Goal: Use online tool/utility: Utilize a website feature to perform a specific function

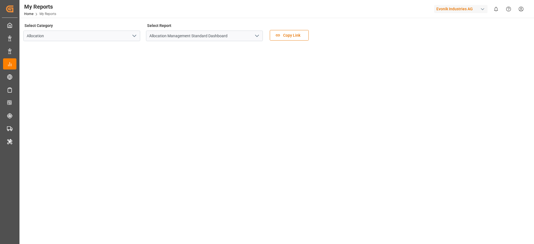
click at [451, 9] on div "Evonik Industries AG" at bounding box center [460, 9] width 53 height 8
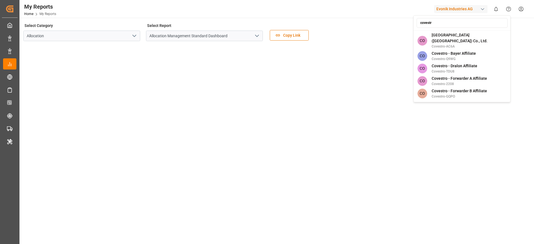
type input "covestro"
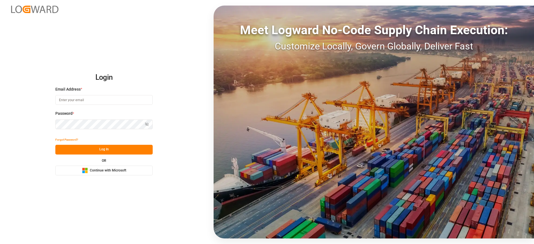
click at [112, 170] on span "Continue with Microsoft" at bounding box center [108, 170] width 36 height 5
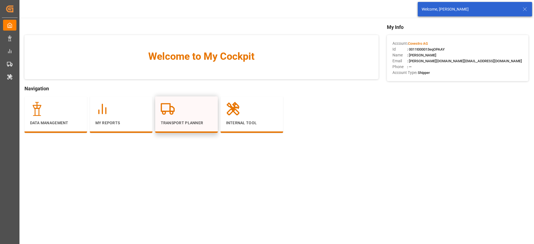
click at [190, 117] on div "Transport Planner" at bounding box center [186, 114] width 51 height 24
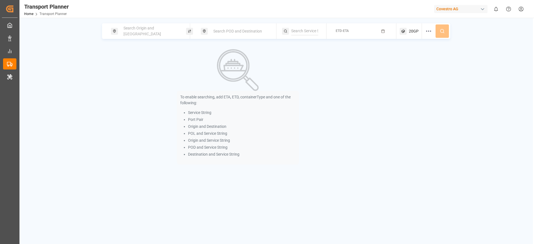
click at [222, 31] on span "Search POD and Destination" at bounding box center [237, 31] width 49 height 4
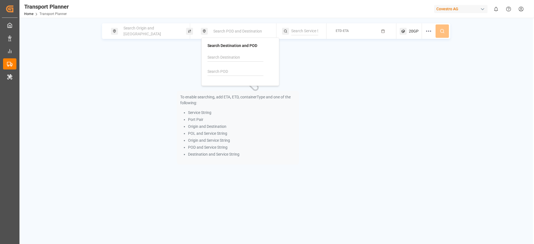
click at [221, 66] on div at bounding box center [240, 66] width 66 height 26
click at [221, 69] on input at bounding box center [235, 72] width 56 height 8
paste input "EGAIS"
click at [221, 90] on div "Ain Sukhna" at bounding box center [223, 93] width 19 height 6
type input "EGAIS"
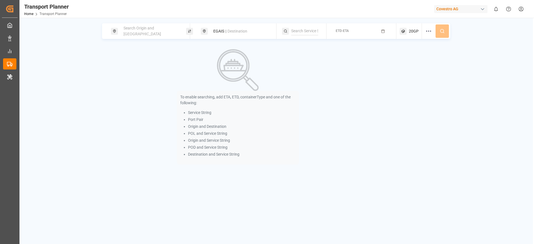
click at [155, 31] on span "Search Origin and [GEOGRAPHIC_DATA]" at bounding box center [142, 31] width 38 height 10
click at [127, 71] on input at bounding box center [145, 75] width 56 height 8
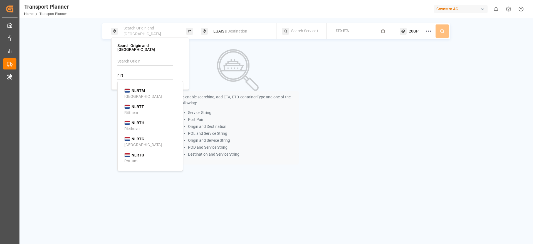
click at [133, 88] on b "NLRTM" at bounding box center [138, 90] width 13 height 4
type input "NLRTM"
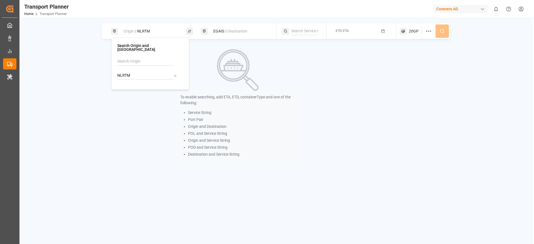
click at [258, 55] on img at bounding box center [238, 70] width 42 height 42
click at [382, 31] on rect "button" at bounding box center [383, 31] width 3 height 3
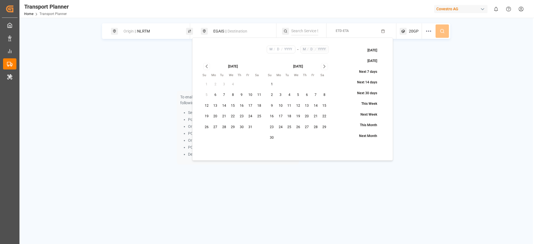
click at [226, 104] on button "14" at bounding box center [224, 105] width 9 height 9
type input "10"
type input "14"
type input "2025"
click at [326, 64] on icon "Go to next month" at bounding box center [324, 66] width 6 height 7
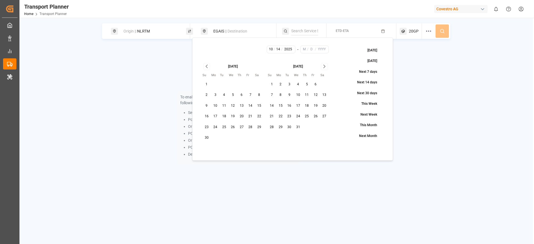
click at [326, 64] on icon "Go to next month" at bounding box center [324, 66] width 6 height 7
click at [312, 98] on button "13" at bounding box center [315, 95] width 9 height 9
type input "2"
type input "13"
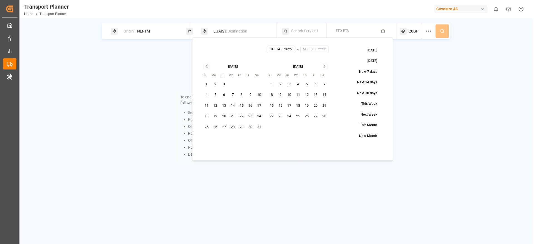
type input "2026"
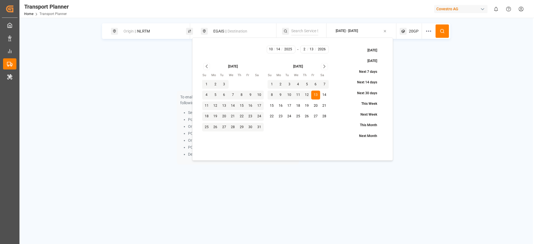
click at [445, 33] on icon at bounding box center [442, 31] width 5 height 5
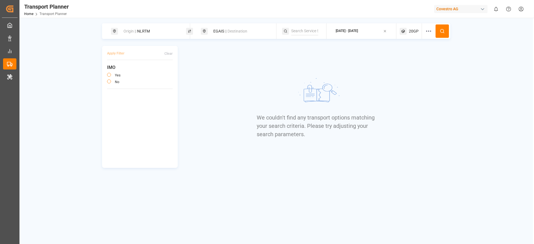
click at [220, 28] on div "EGAIS || Destination" at bounding box center [240, 31] width 60 height 10
click at [218, 65] on div "EGAIS" at bounding box center [240, 66] width 66 height 26
click at [221, 69] on input "EGAIS" at bounding box center [235, 72] width 56 height 8
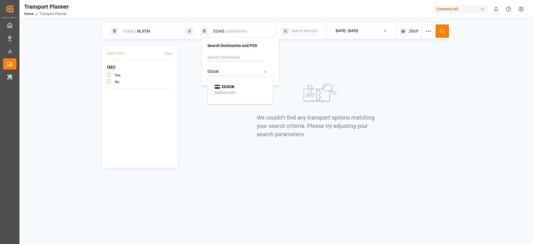
click at [222, 95] on div "Sokhna Port" at bounding box center [224, 93] width 21 height 6
type input "EGSOK"
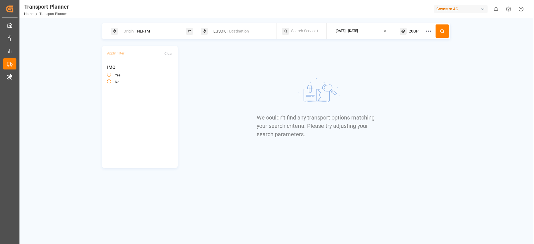
click at [442, 31] on icon at bounding box center [442, 31] width 5 height 5
